Goal: Information Seeking & Learning: Learn about a topic

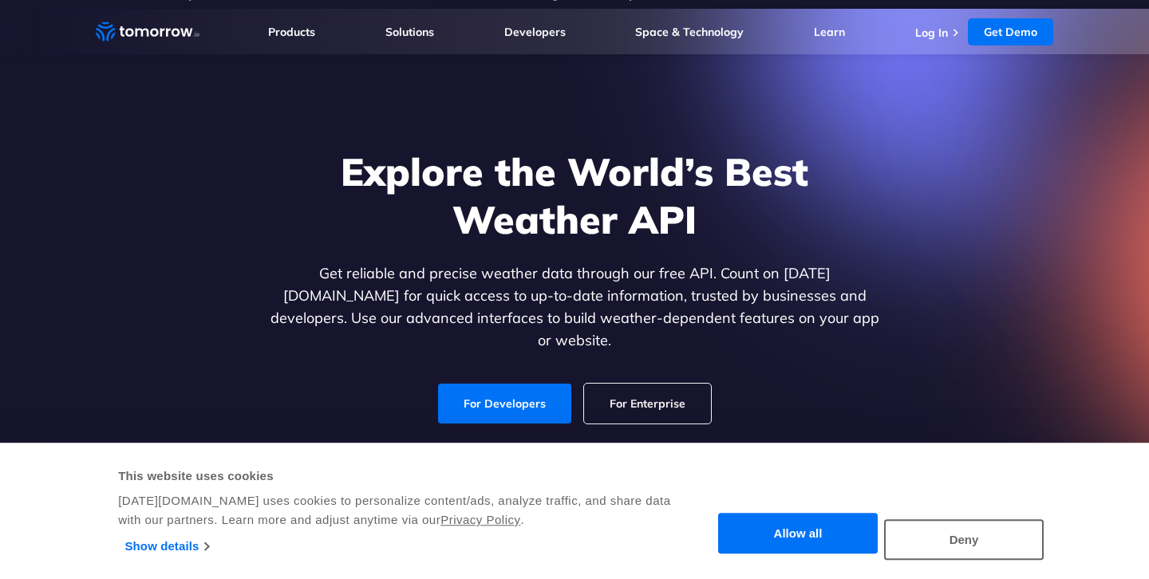
scroll to position [26, 0]
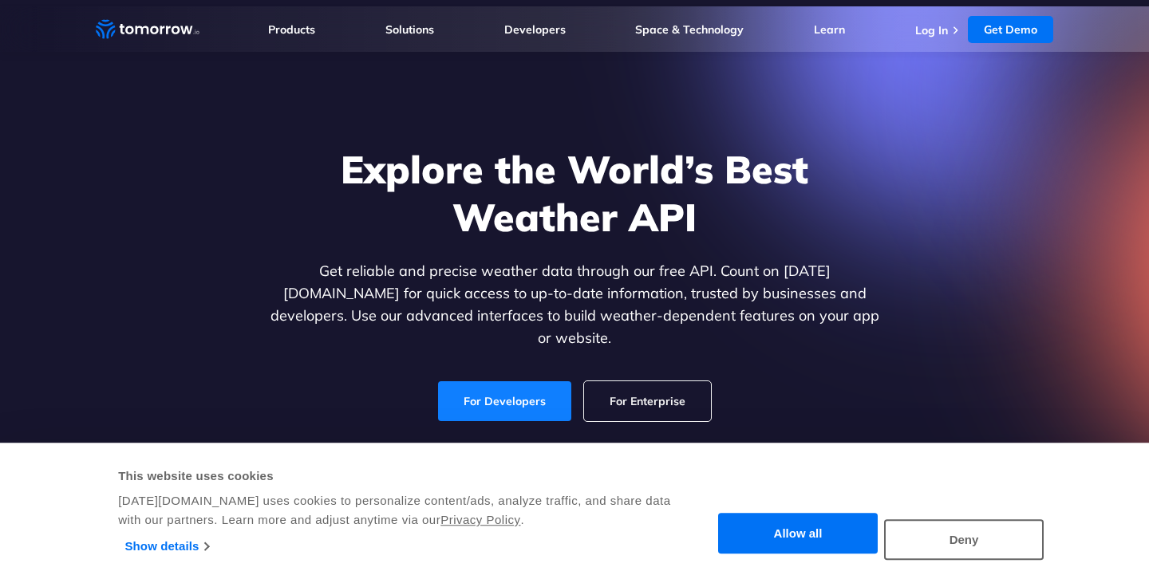
click at [531, 385] on link "For Developers" at bounding box center [504, 401] width 133 height 40
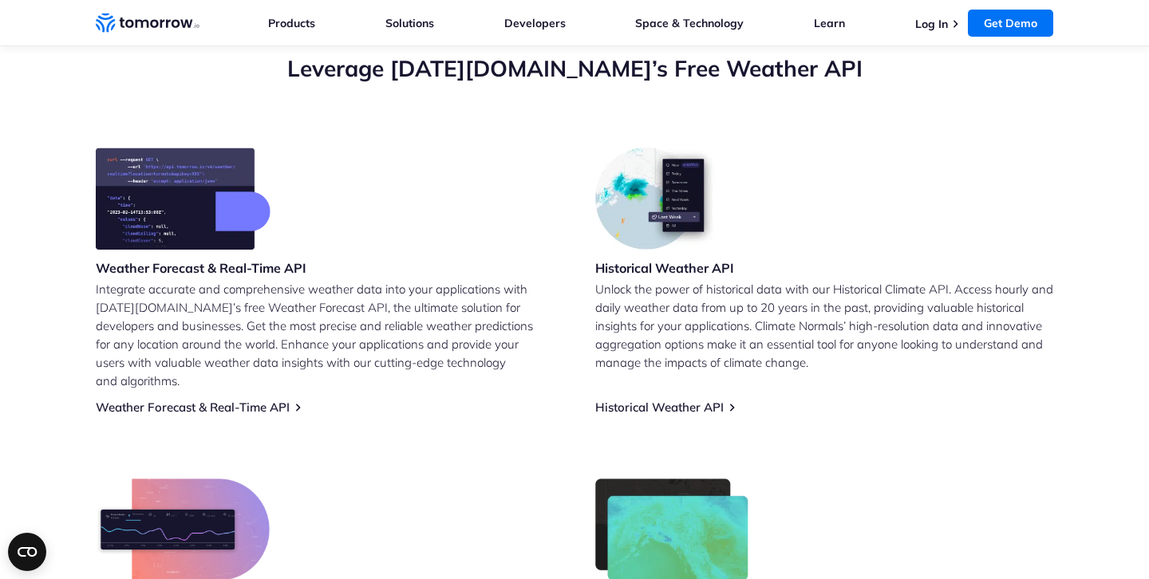
scroll to position [587, 0]
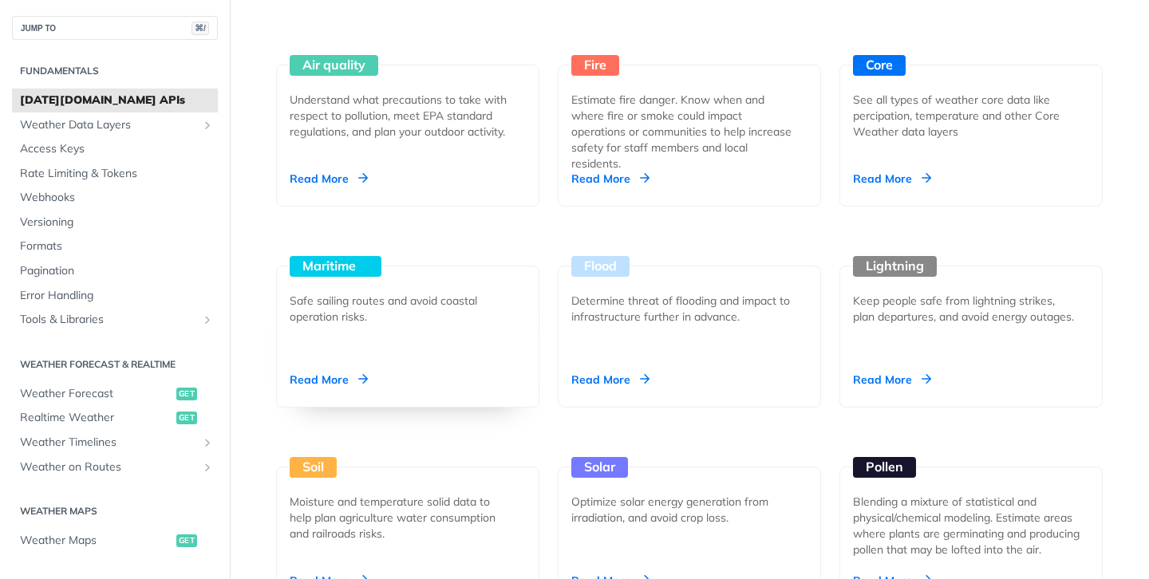
scroll to position [1466, 0]
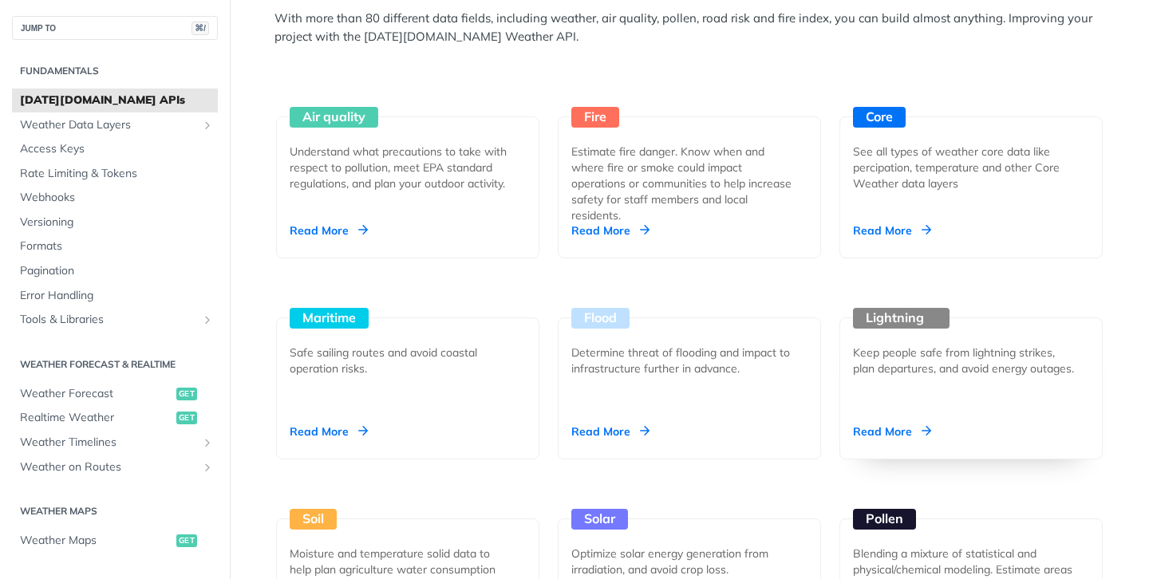
click at [956, 405] on div "Lightning Keep people safe from lightning strikes, plan departures, and avoid e…" at bounding box center [970, 389] width 263 height 142
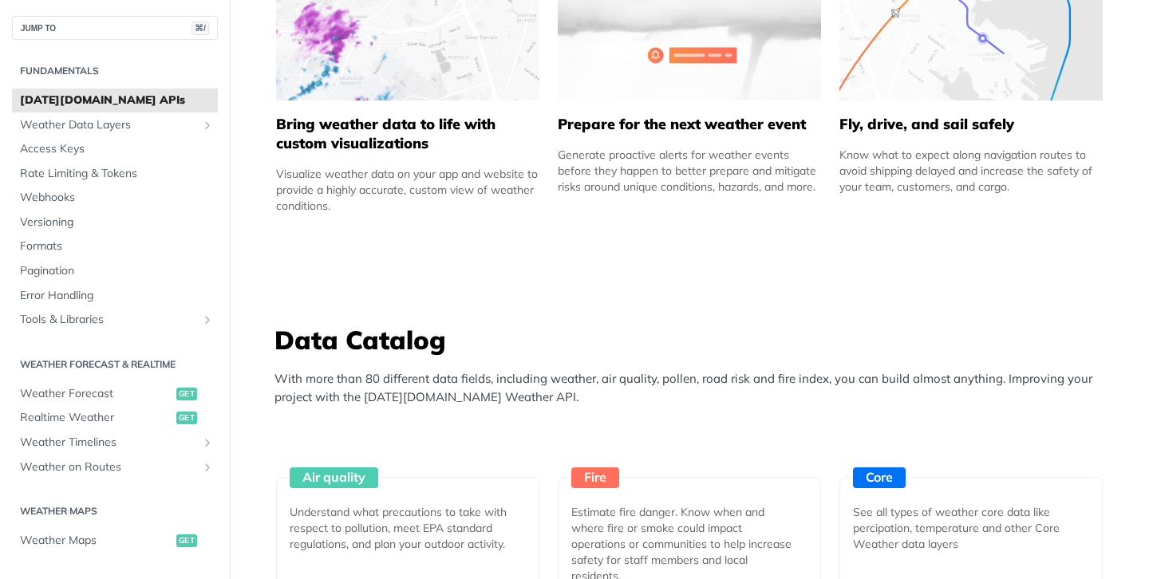
scroll to position [912, 0]
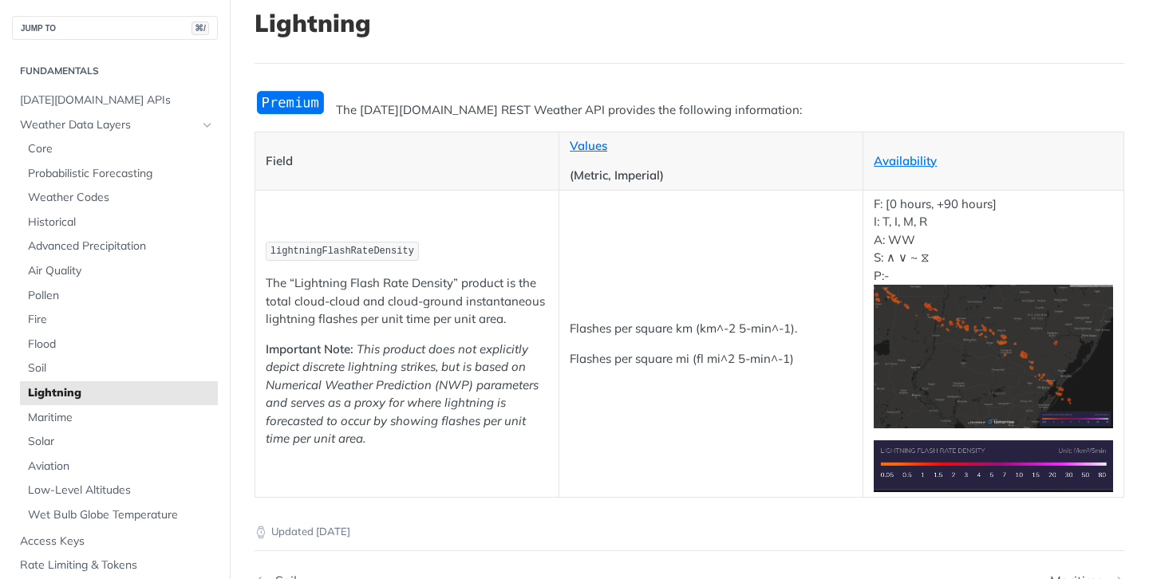
scroll to position [110, 0]
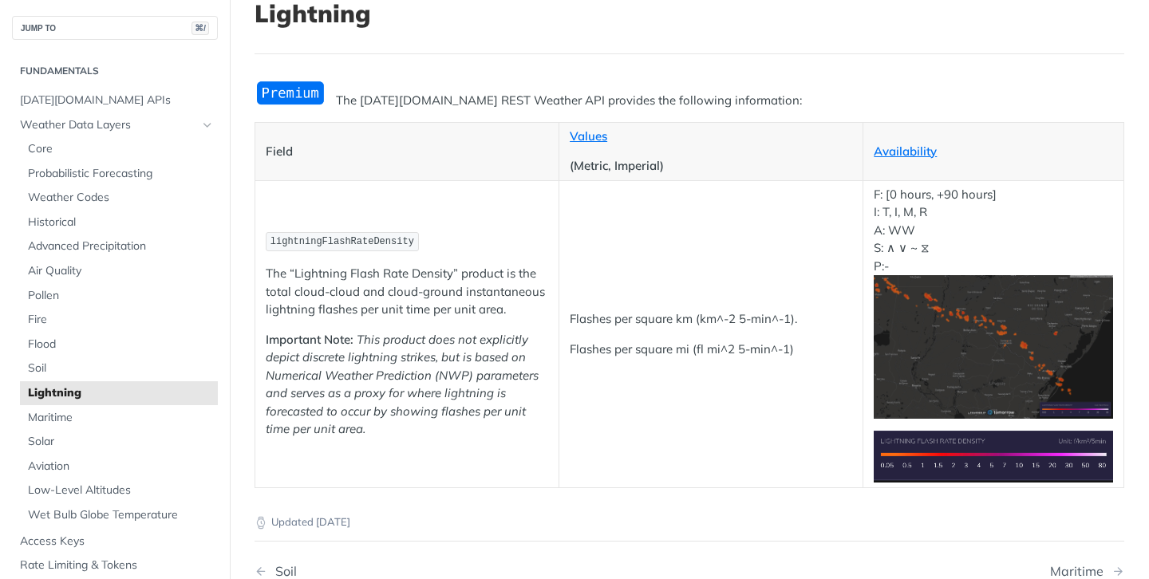
click at [374, 246] on span "lightningFlashRateDensity" at bounding box center [342, 241] width 144 height 11
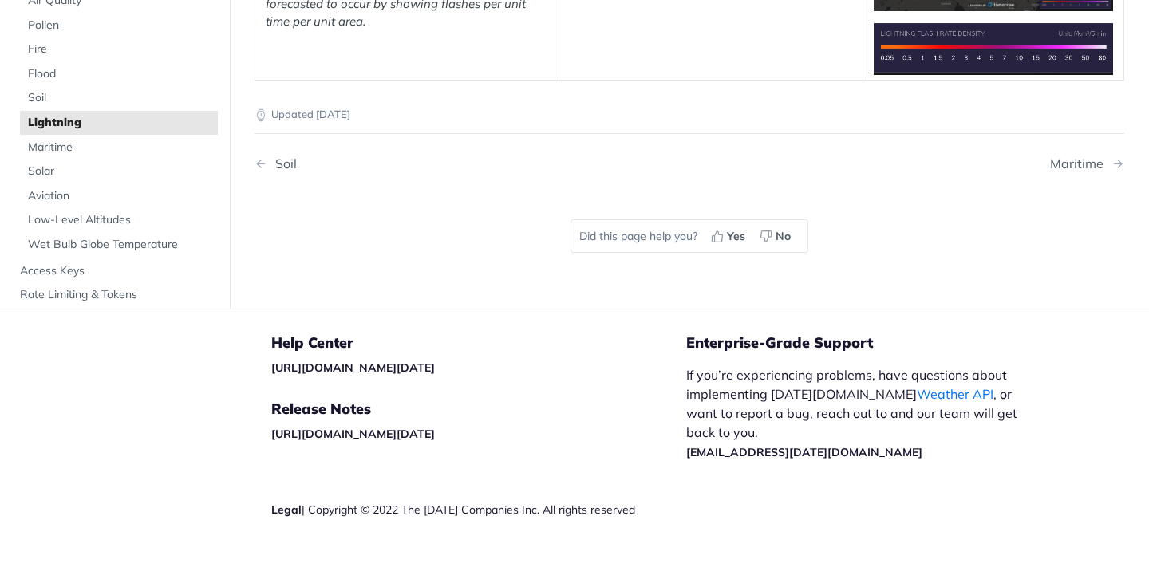
scroll to position [535, 0]
